Goal: Task Accomplishment & Management: Manage account settings

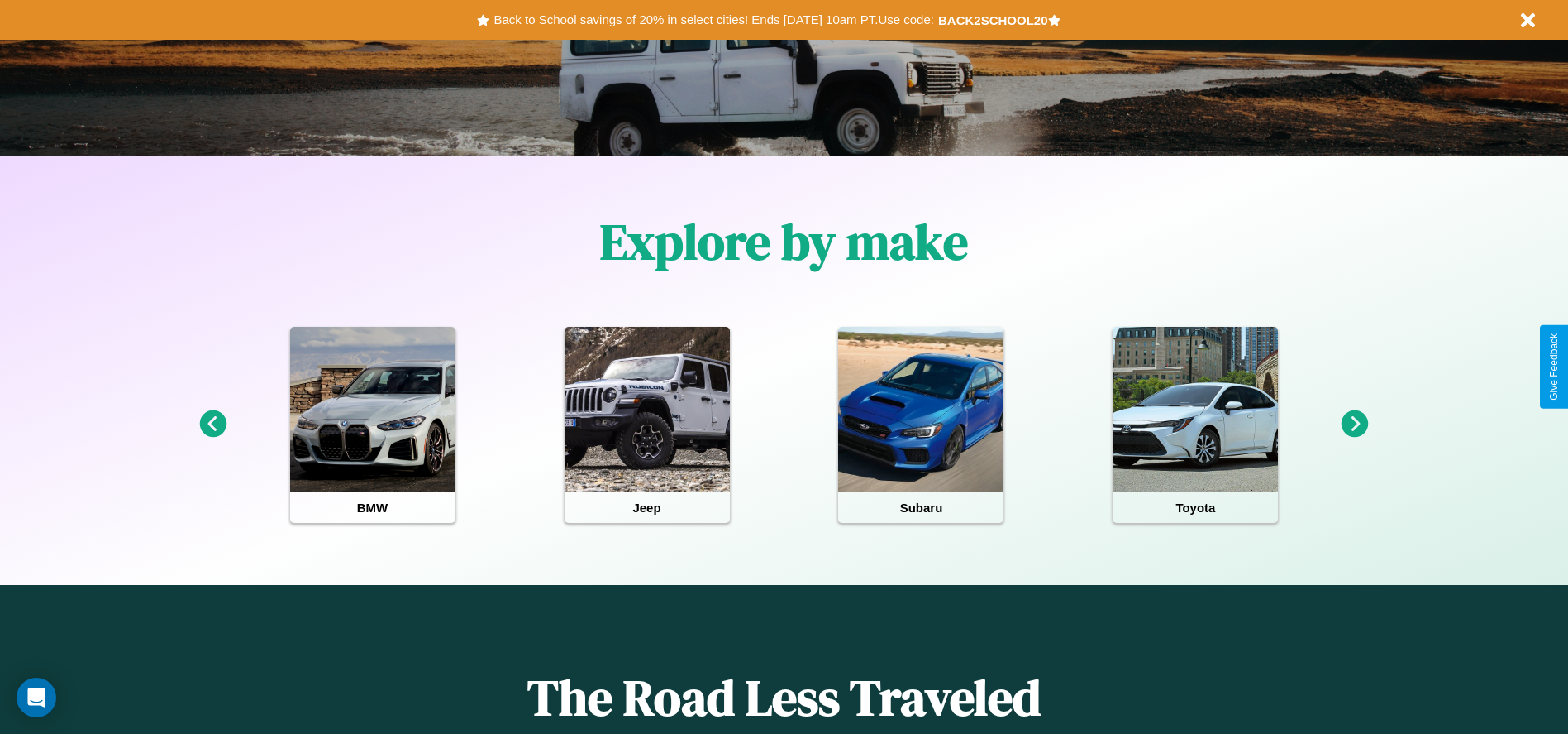
scroll to position [343, 0]
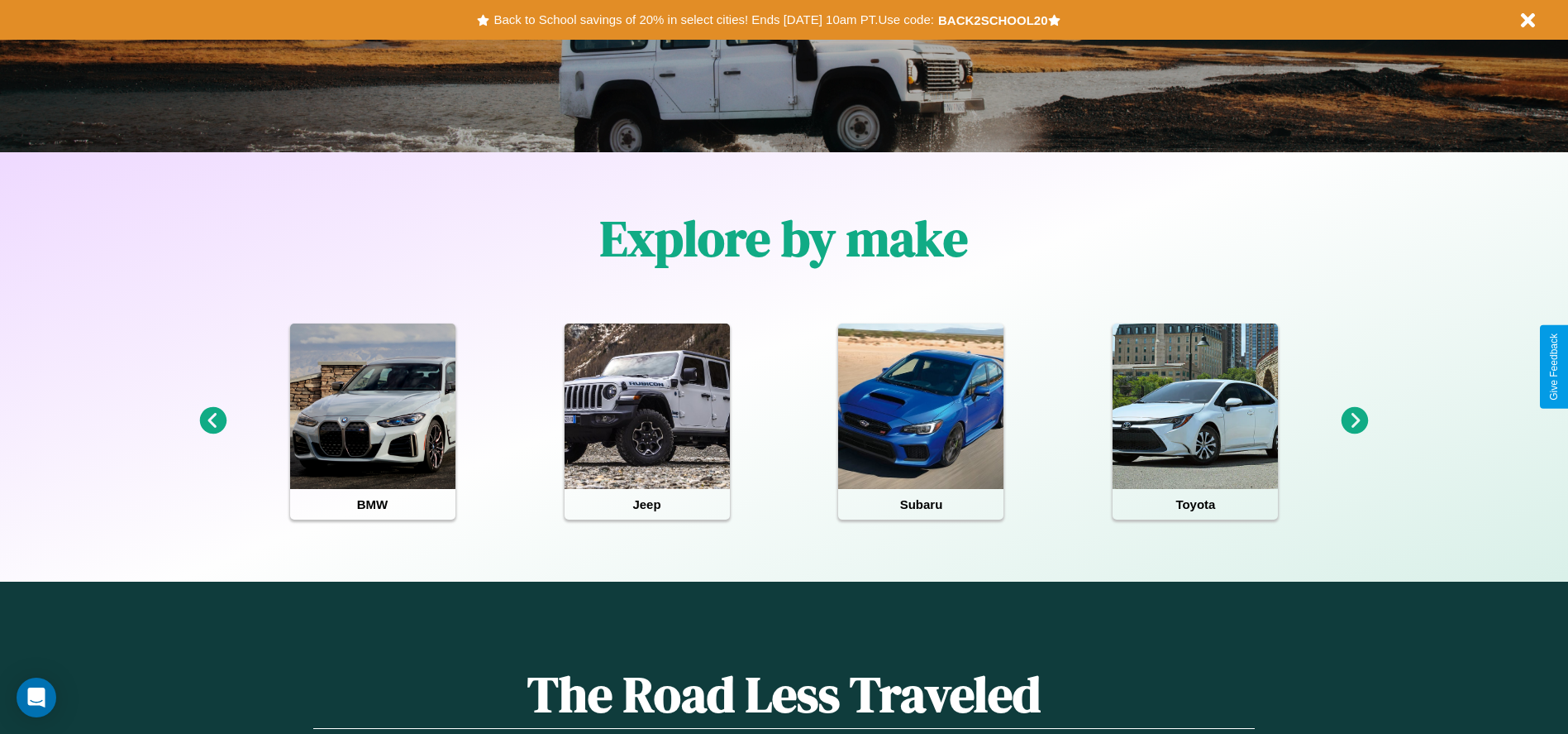
click at [1354, 421] on icon at bounding box center [1355, 420] width 28 height 28
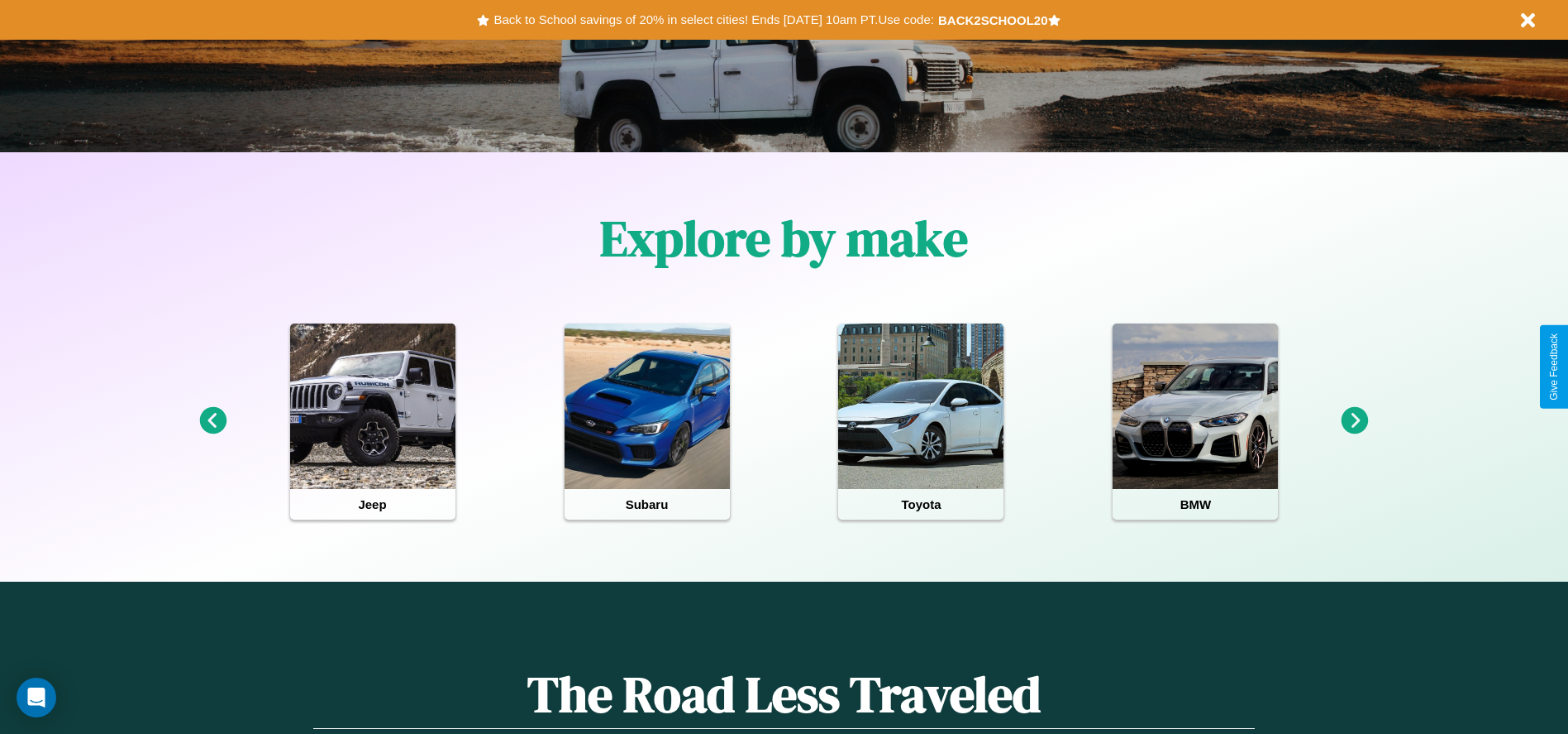
click at [1354, 421] on icon at bounding box center [1355, 420] width 28 height 28
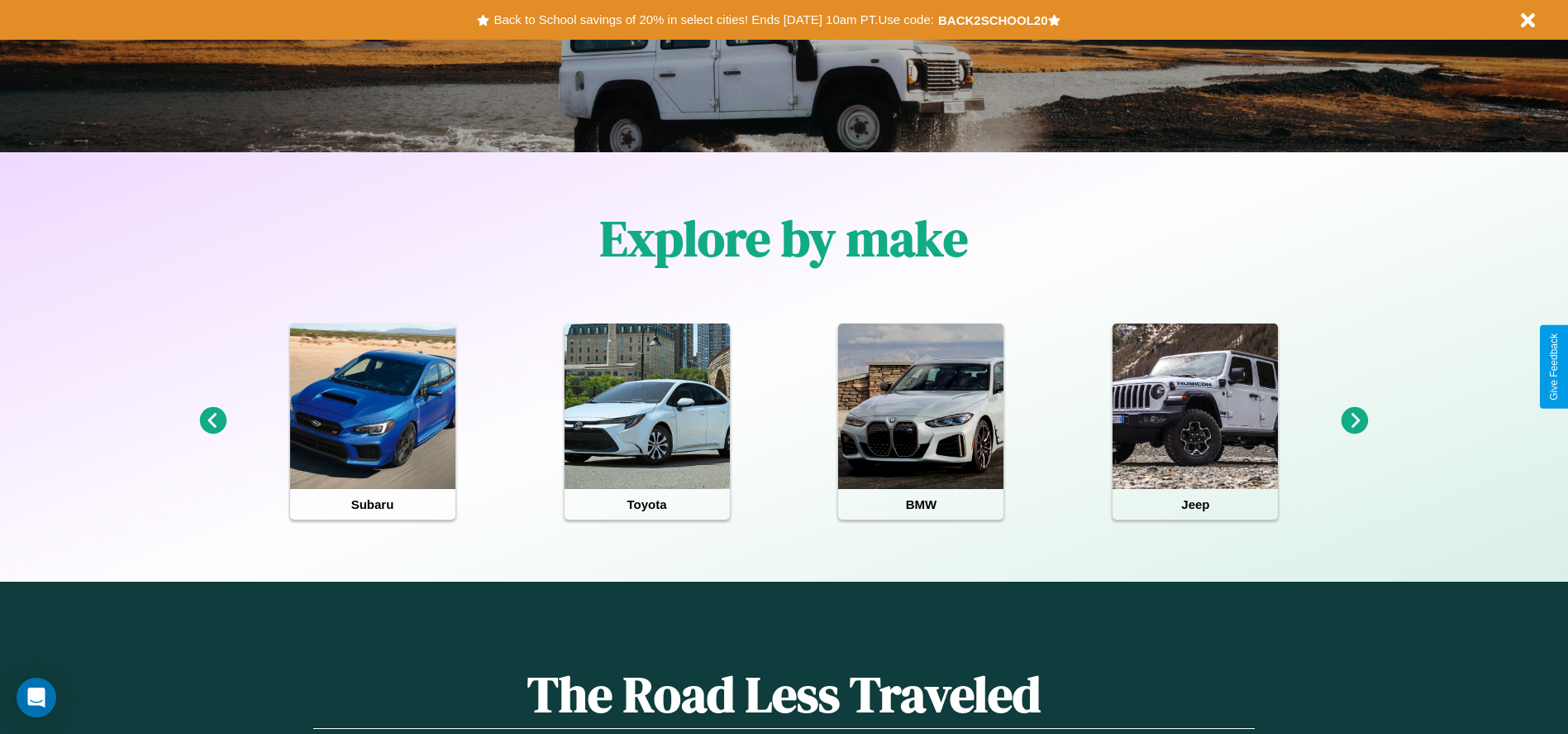
click at [1354, 421] on icon at bounding box center [1355, 420] width 28 height 28
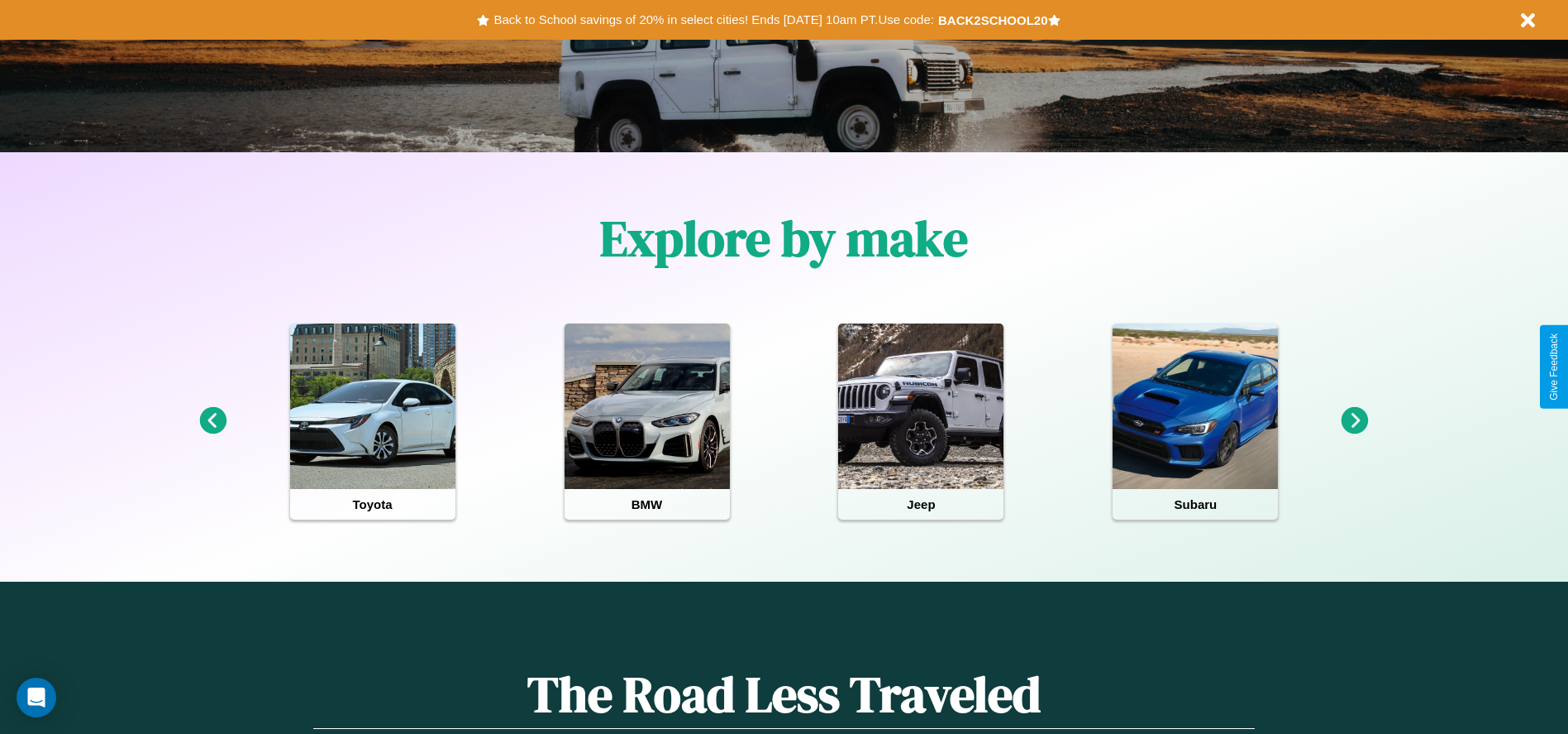
click at [1354, 421] on icon at bounding box center [1355, 420] width 28 height 28
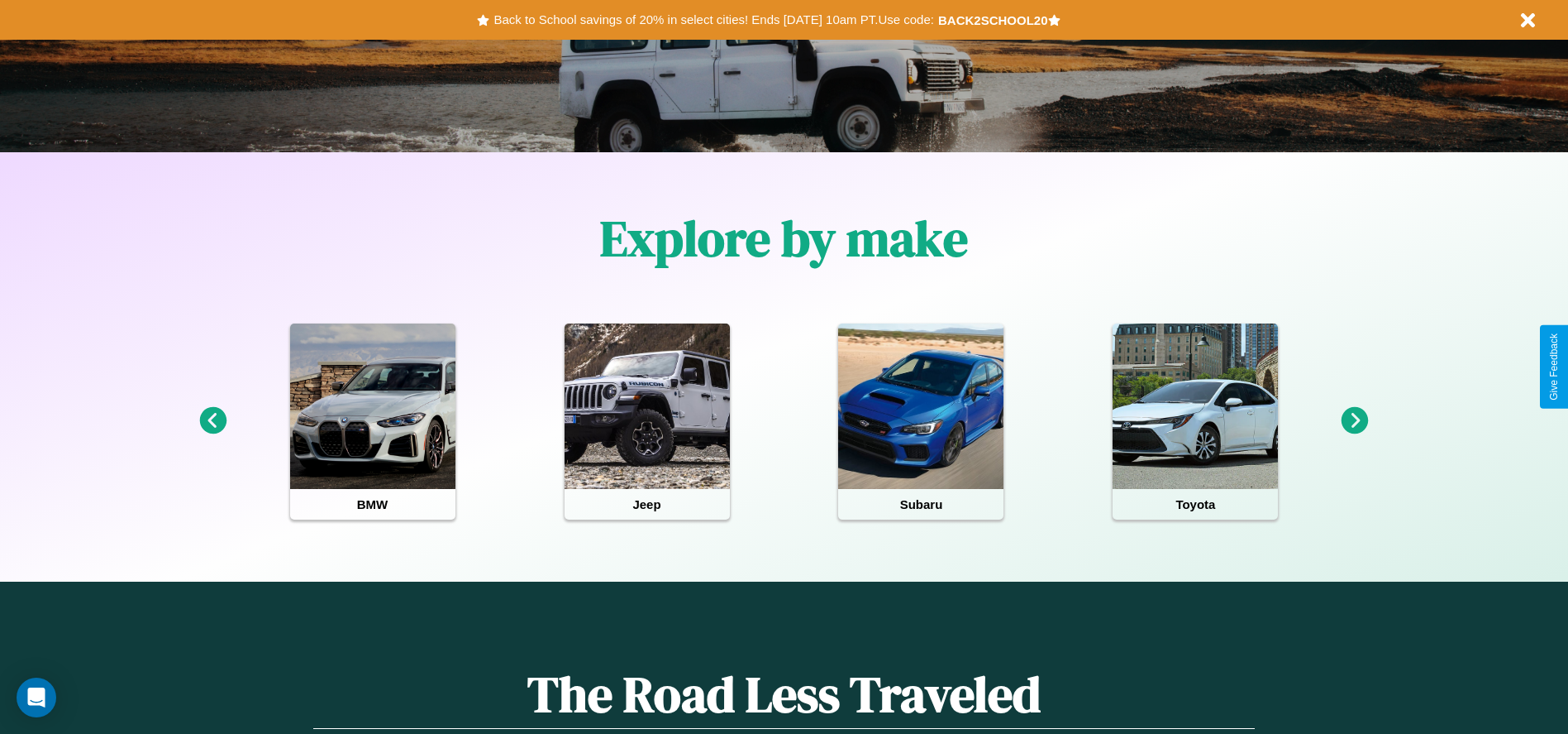
scroll to position [0, 0]
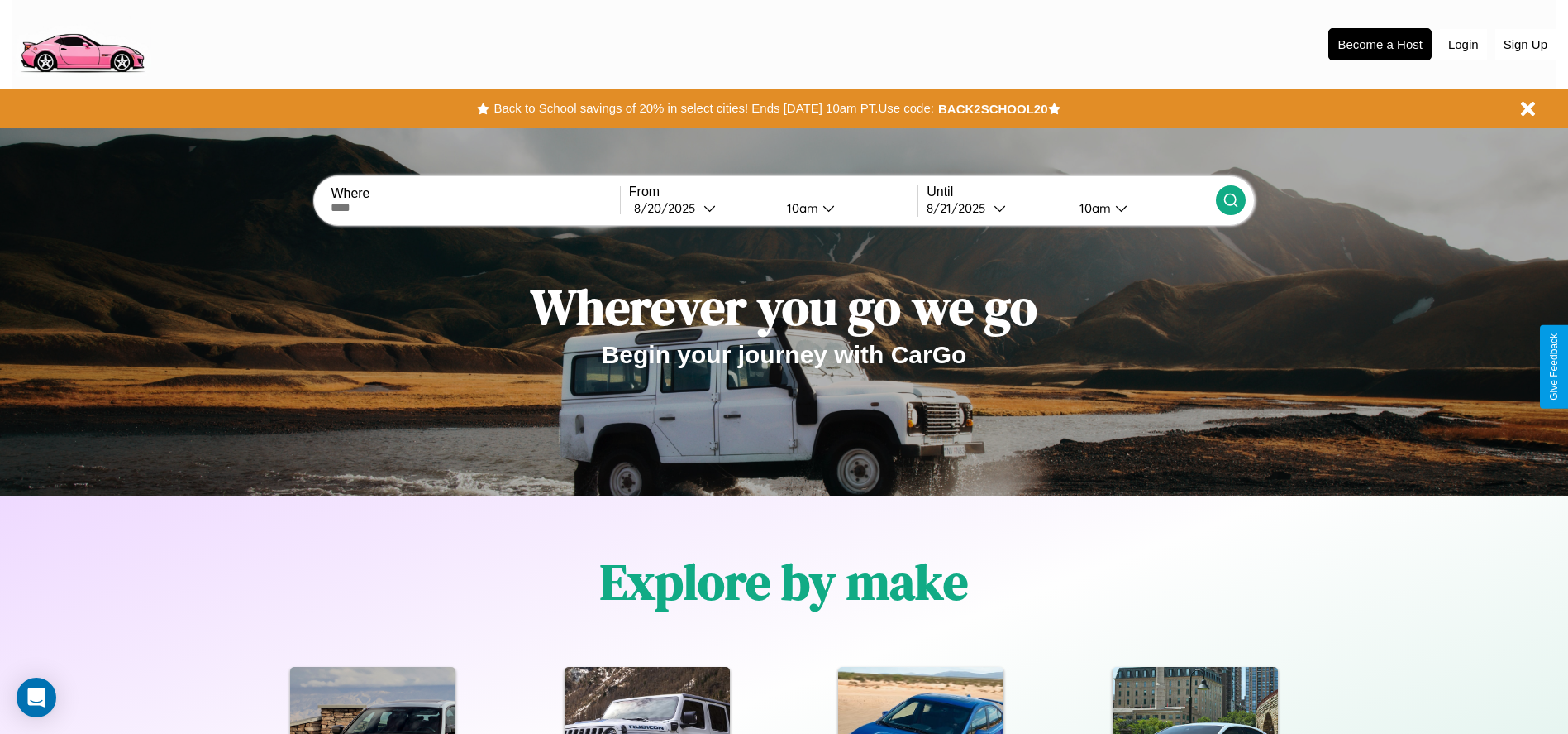
click at [1463, 44] on button "Login" at bounding box center [1463, 44] width 47 height 31
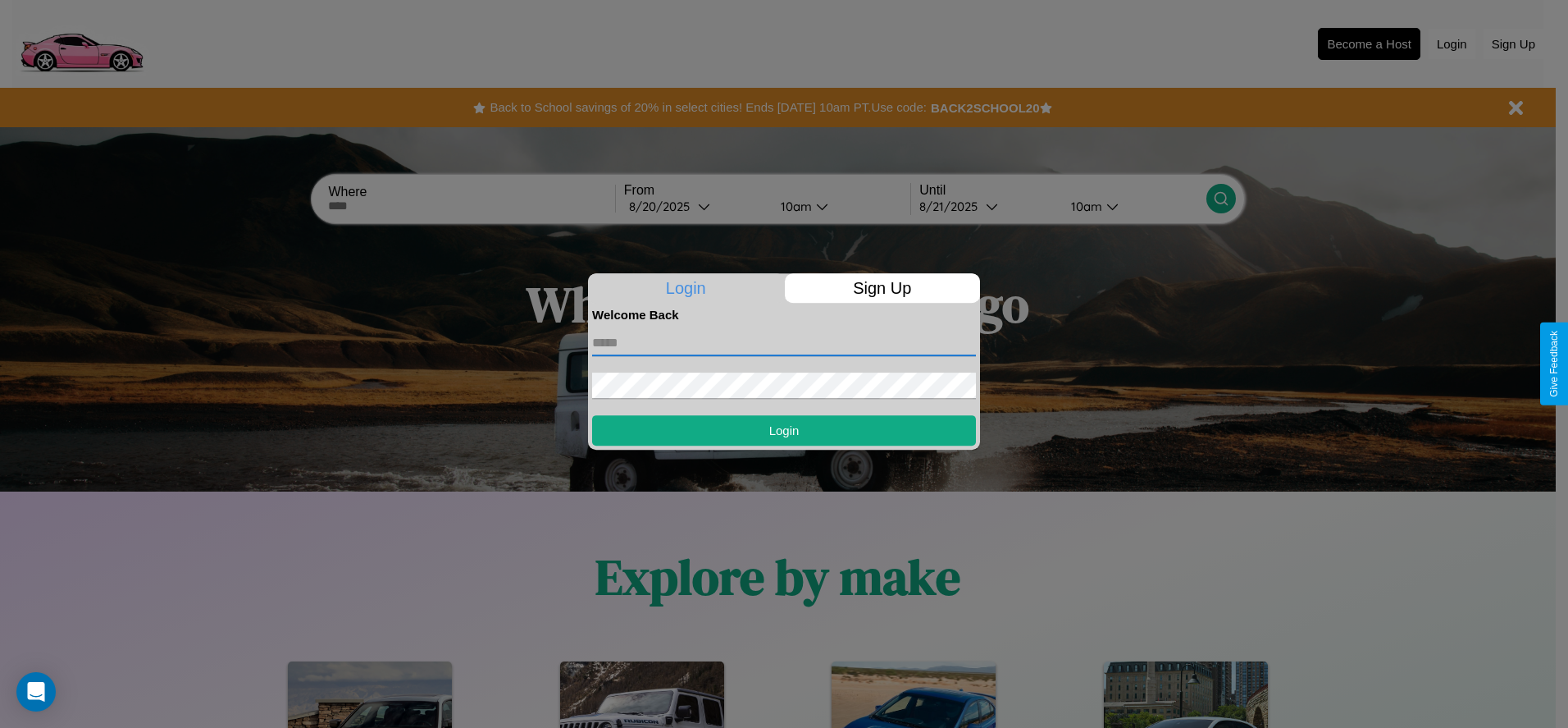
click at [784, 342] on input "text" at bounding box center [784, 343] width 384 height 27
type input "**********"
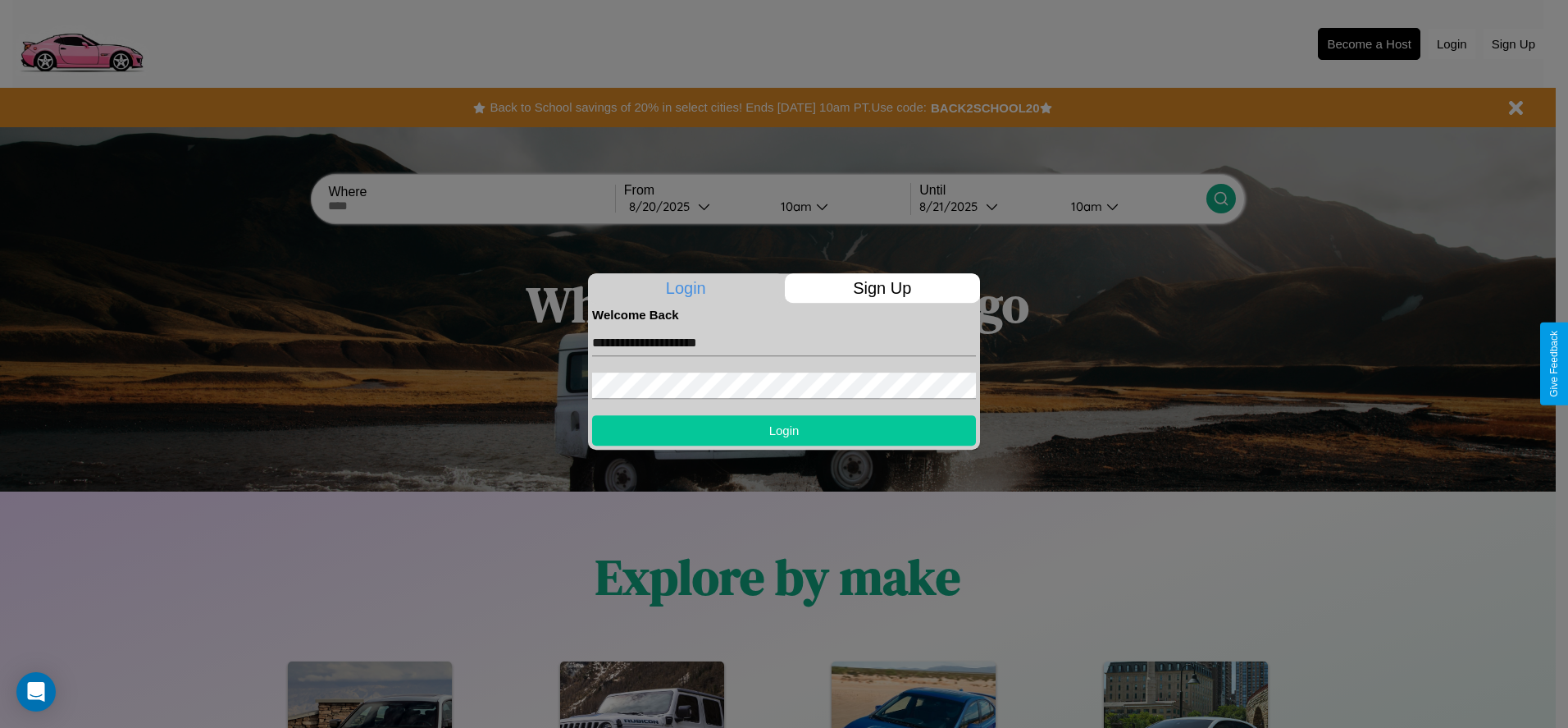
click at [784, 430] on button "Login" at bounding box center [784, 430] width 384 height 30
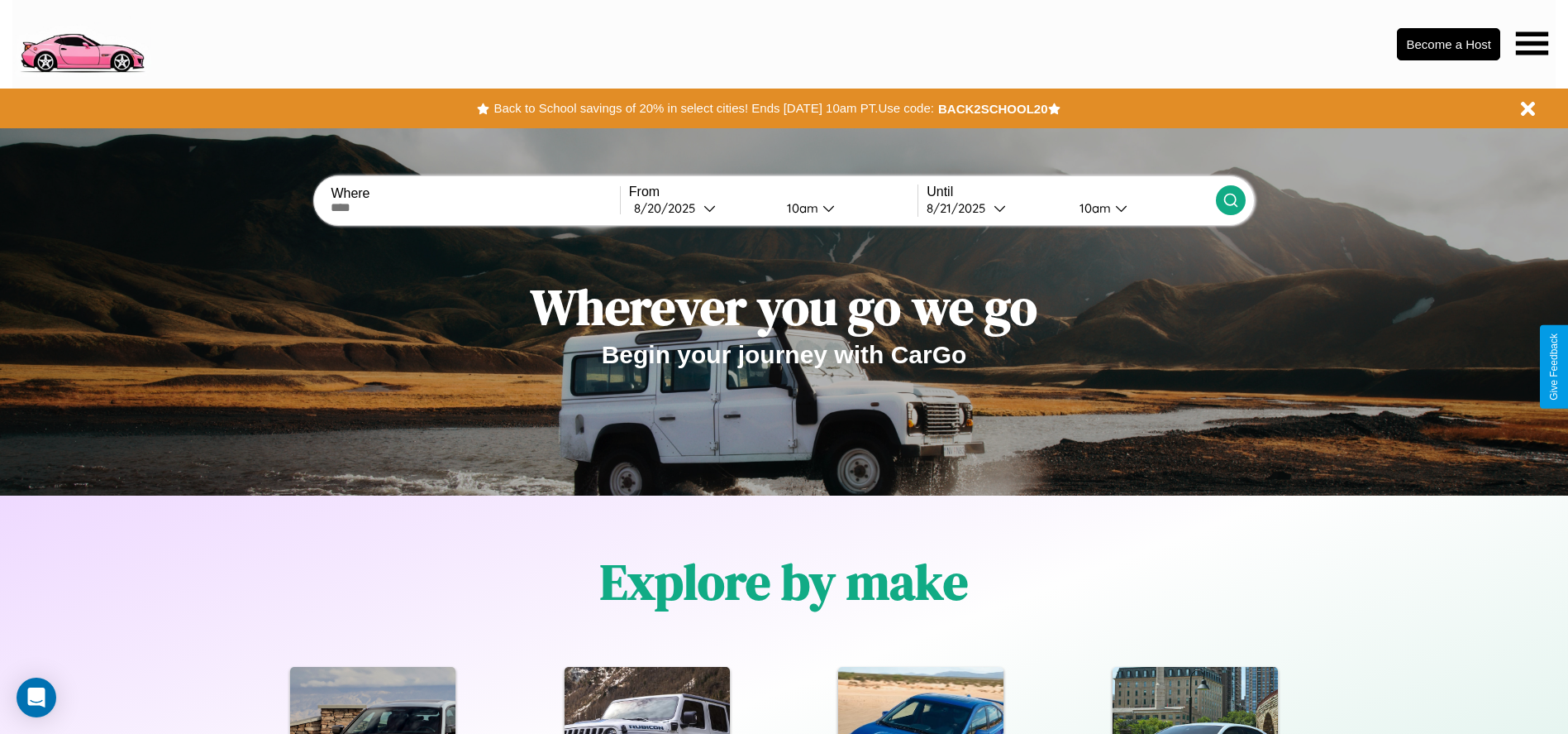
click at [1531, 43] on icon at bounding box center [1532, 43] width 32 height 23
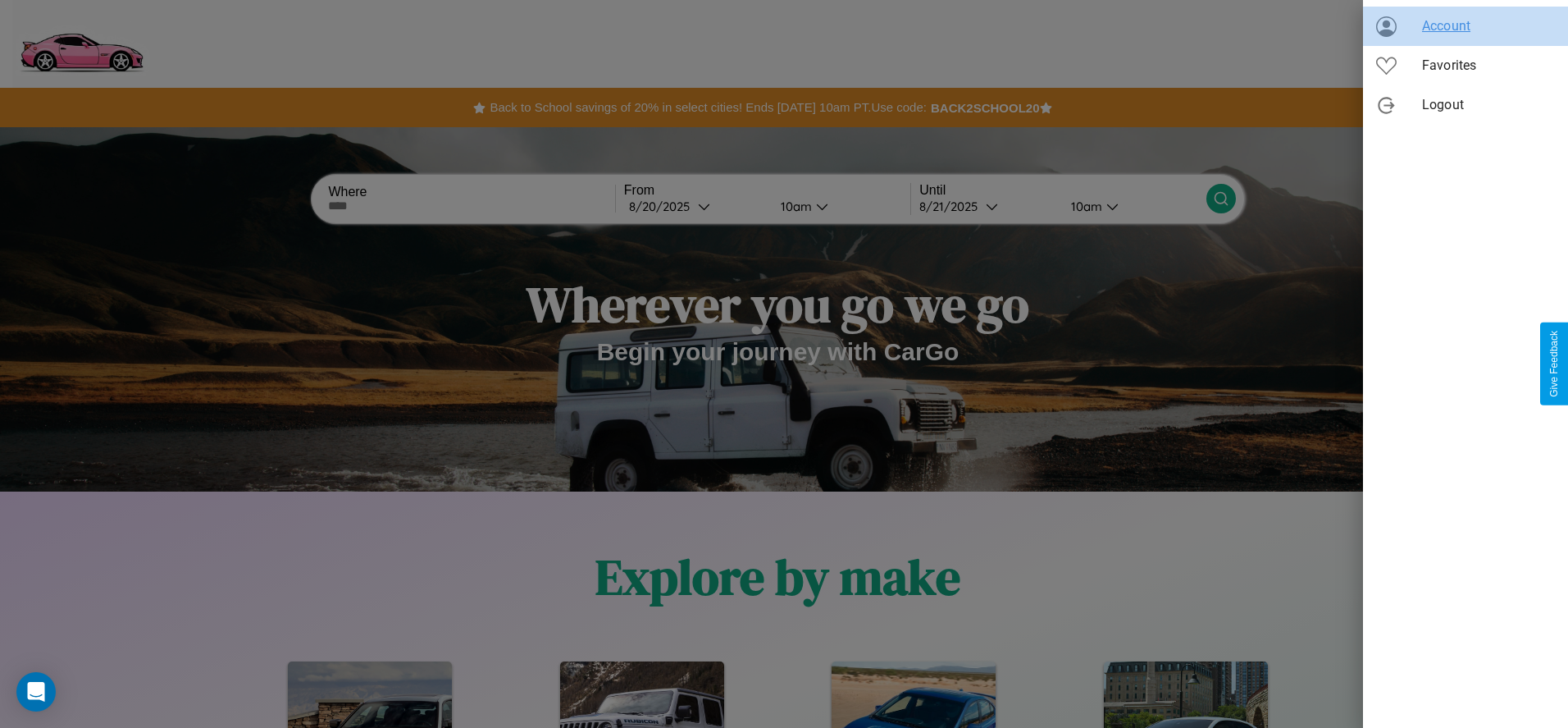
click at [1465, 27] on span "Account" at bounding box center [1488, 27] width 133 height 20
